Goal: Register for event/course

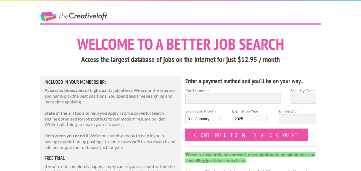
click at [63, 16] on link "The Creative Loft" at bounding box center [73, 17] width 67 height 10
click at [94, 13] on link "The Creative Loft" at bounding box center [73, 17] width 67 height 10
